Goal: Consume media (video, audio)

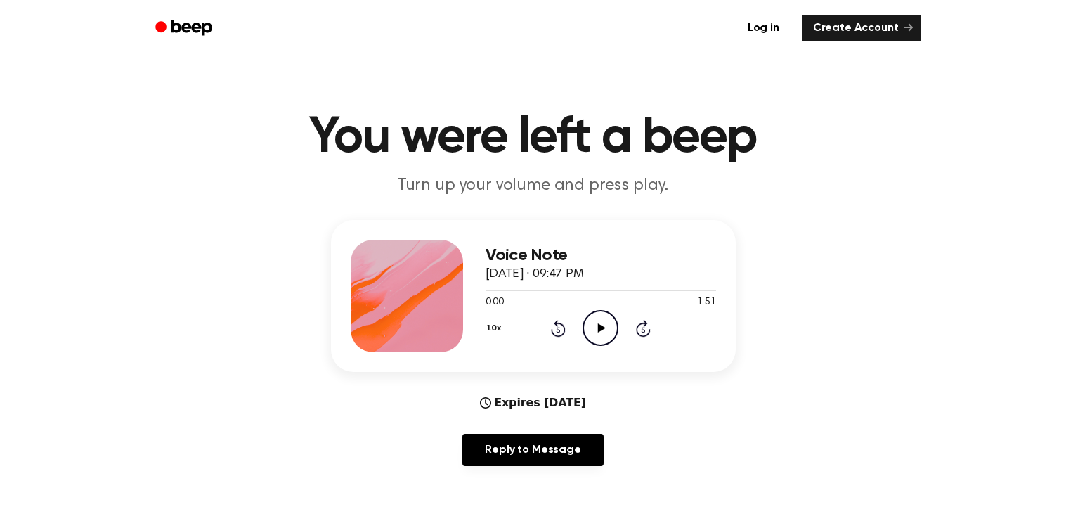
click at [599, 323] on icon "Play Audio" at bounding box center [601, 328] width 36 height 36
click at [368, 273] on div at bounding box center [407, 296] width 112 height 112
click at [588, 325] on icon "Pause Audio" at bounding box center [601, 328] width 36 height 36
click at [588, 325] on icon "Play Audio" at bounding box center [601, 328] width 36 height 36
click at [588, 325] on icon "Pause Audio" at bounding box center [601, 328] width 36 height 36
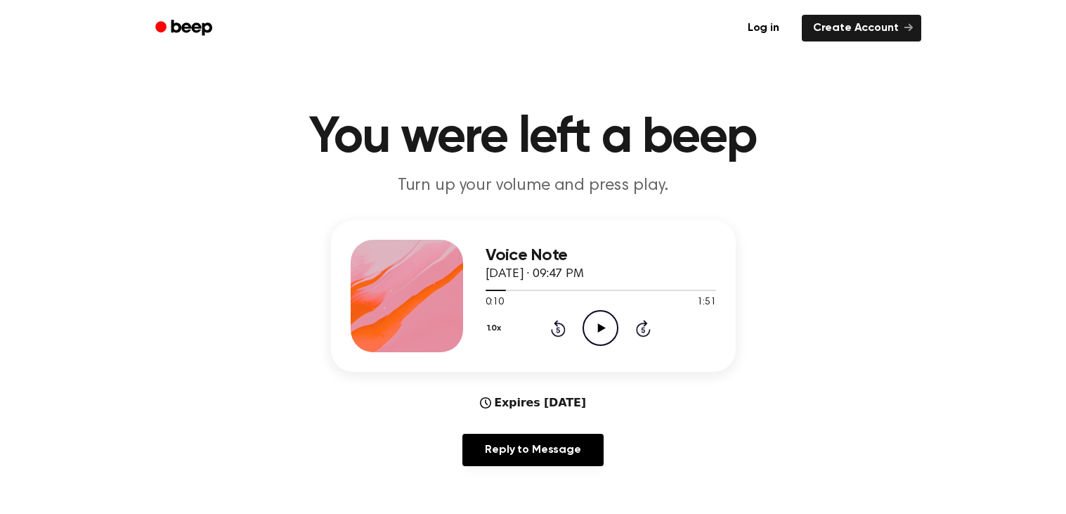
click at [548, 324] on div "1.0x Rewind 5 seconds Play Audio Skip 5 seconds" at bounding box center [601, 328] width 231 height 36
click at [552, 324] on icon "Rewind 5 seconds" at bounding box center [557, 328] width 15 height 18
click at [588, 325] on icon "Play Audio" at bounding box center [601, 328] width 36 height 36
click at [564, 325] on icon at bounding box center [558, 328] width 15 height 17
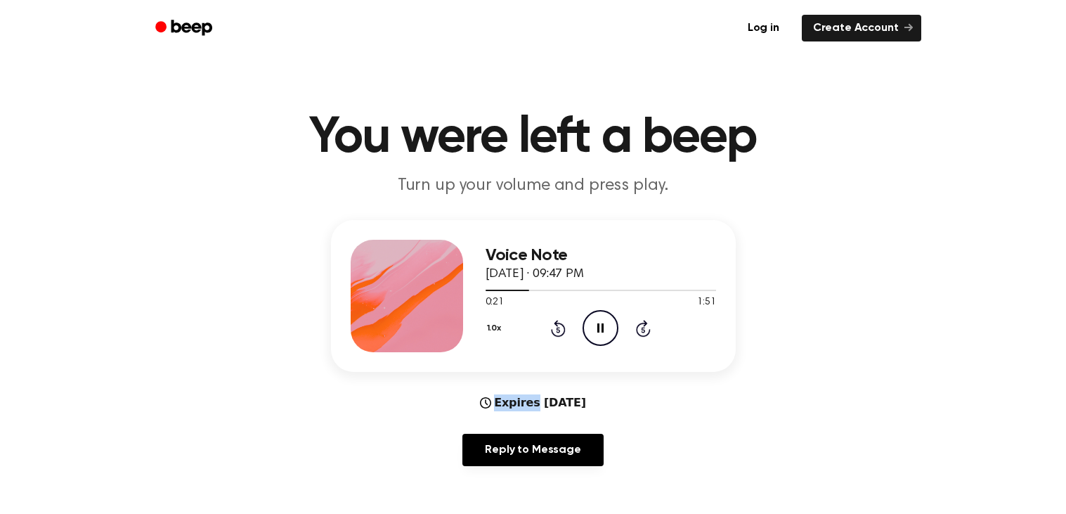
click at [564, 325] on icon at bounding box center [558, 328] width 15 height 17
click at [565, 325] on icon "Rewind 5 seconds" at bounding box center [557, 328] width 15 height 18
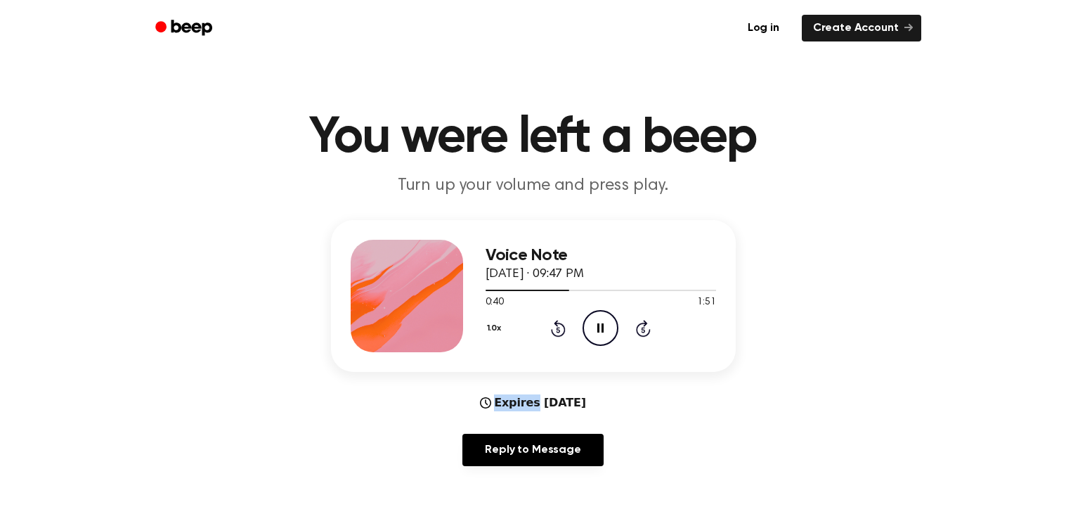
click at [565, 325] on icon "Rewind 5 seconds" at bounding box center [557, 328] width 15 height 18
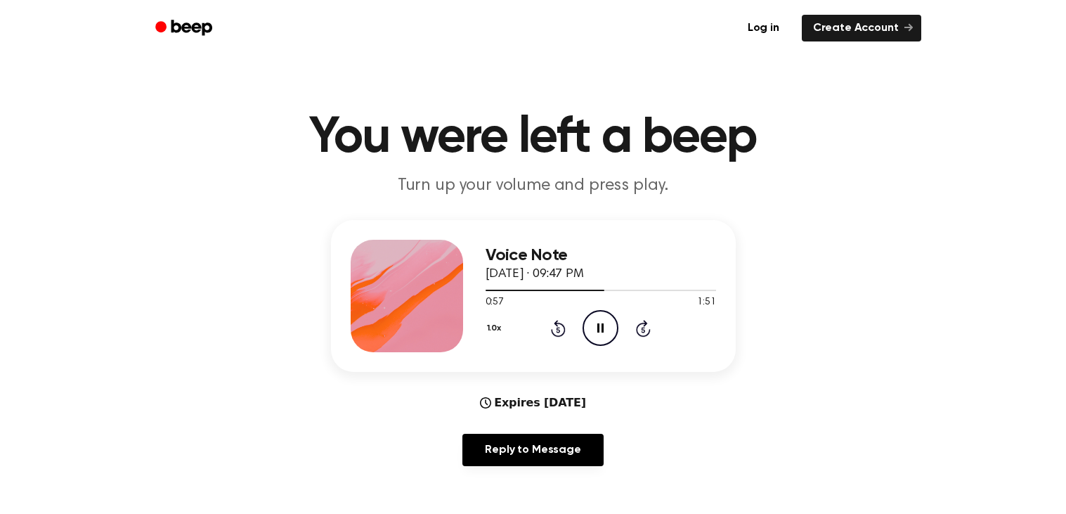
click at [565, 325] on icon "Rewind 5 seconds" at bounding box center [557, 328] width 15 height 18
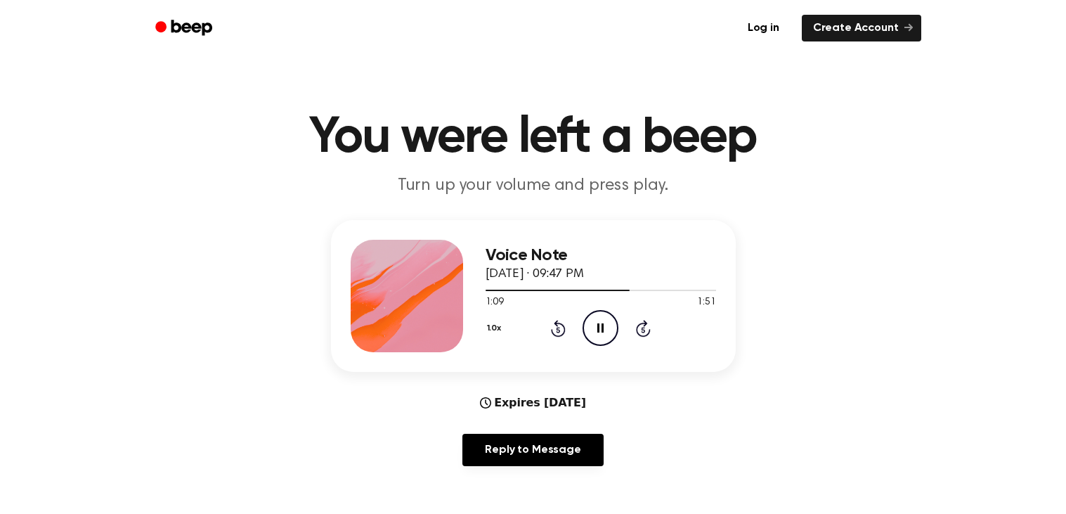
click at [565, 325] on icon "Rewind 5 seconds" at bounding box center [557, 328] width 15 height 18
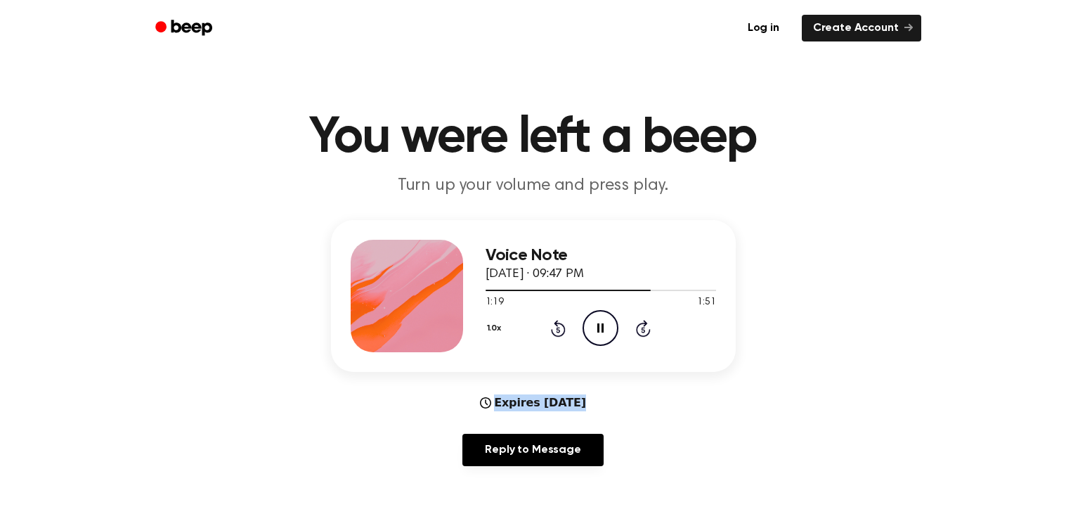
click at [565, 325] on icon "Rewind 5 seconds" at bounding box center [557, 328] width 15 height 18
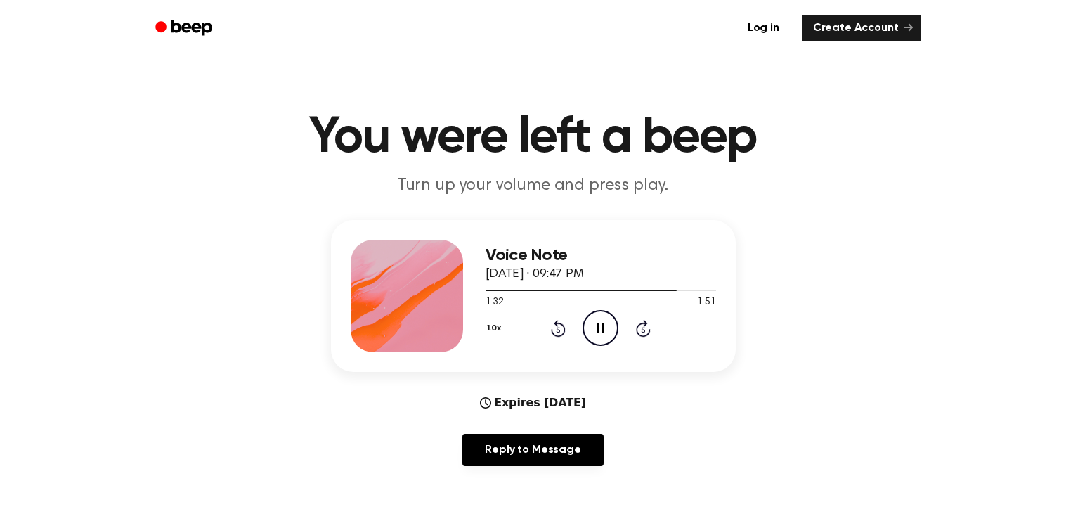
click at [565, 325] on icon "Rewind 5 seconds" at bounding box center [557, 328] width 15 height 18
